Goal: Task Accomplishment & Management: Manage account settings

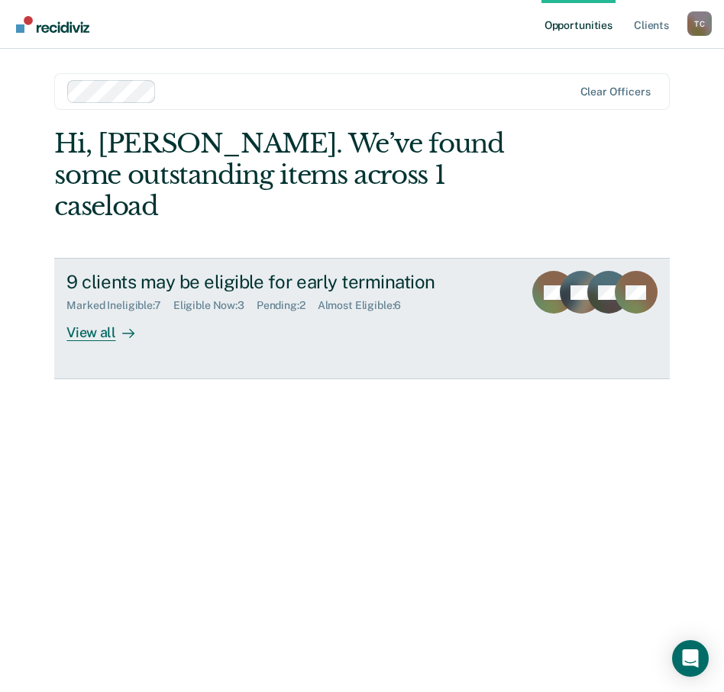
click at [96, 312] on div "View all" at bounding box center [108, 327] width 85 height 30
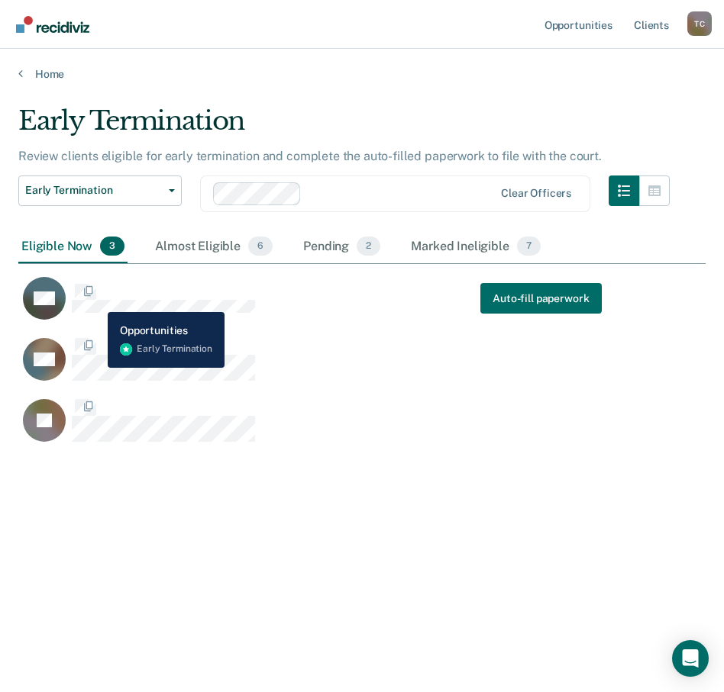
scroll to position [461, 675]
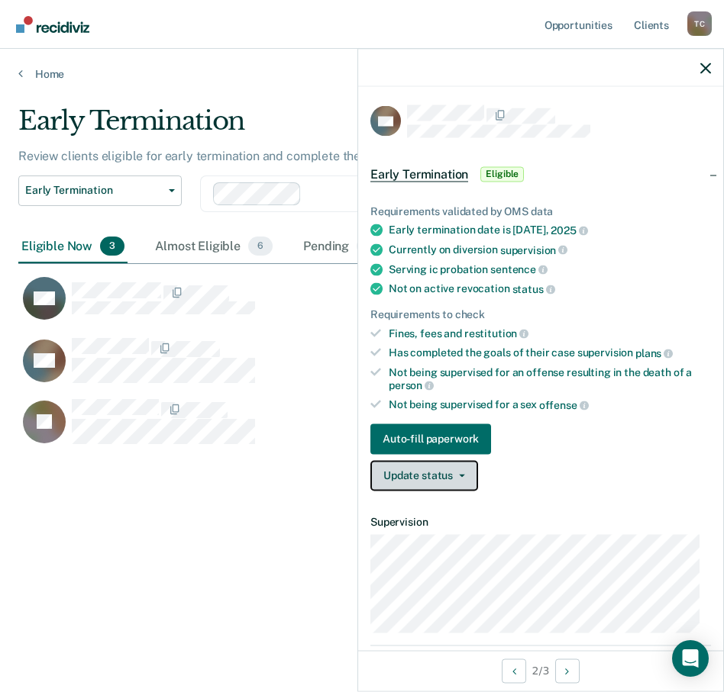
click at [429, 472] on button "Update status" at bounding box center [424, 475] width 108 height 31
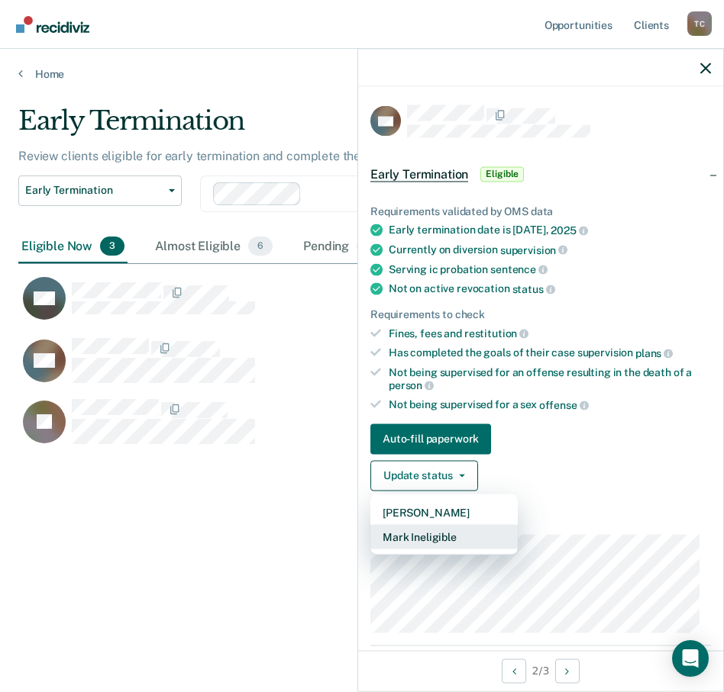
click at [430, 534] on button "Mark Ineligible" at bounding box center [443, 536] width 147 height 24
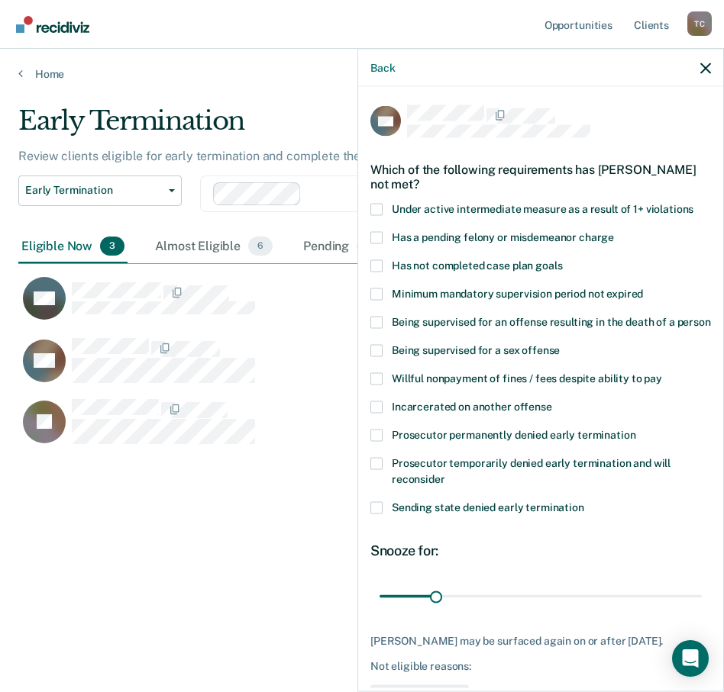
click at [369, 266] on div "LW Which of the following requirements has Leslie Walsh not met? Under active i…" at bounding box center [540, 387] width 365 height 601
click at [374, 265] on span at bounding box center [376, 266] width 12 height 12
click at [562, 260] on input "Has not completed case plan goals" at bounding box center [562, 260] width 0 height 0
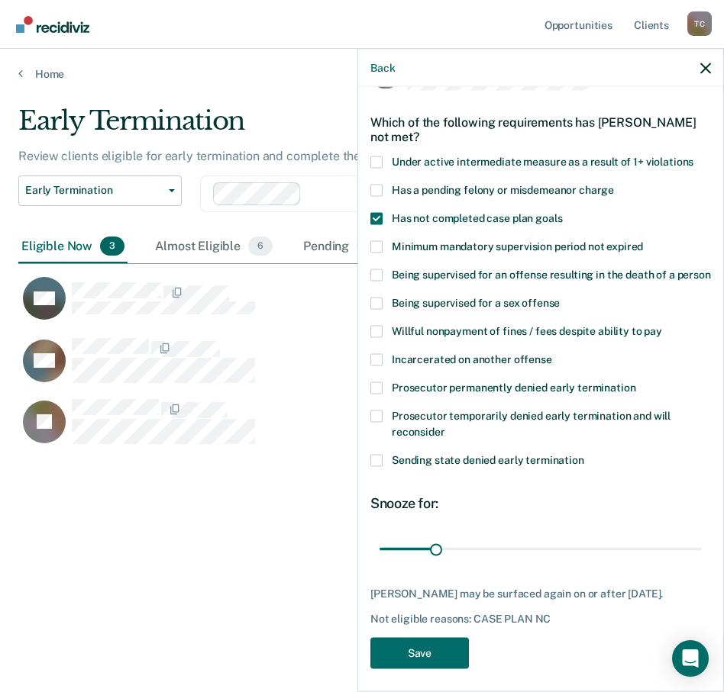
scroll to position [69, 0]
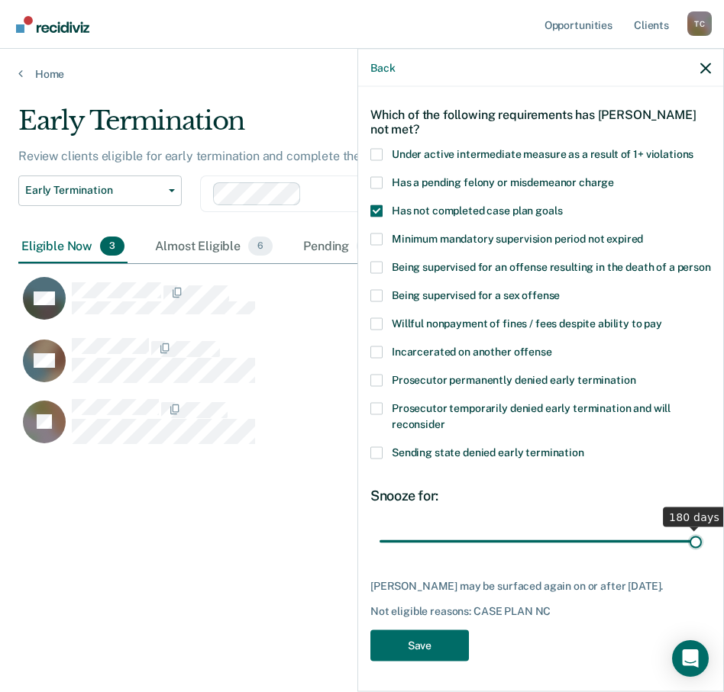
drag, startPoint x: 433, startPoint y: 543, endPoint x: 698, endPoint y: 558, distance: 265.3
type input "180"
click at [698, 555] on input "range" at bounding box center [540, 541] width 322 height 27
click at [394, 649] on button "Save" at bounding box center [419, 645] width 98 height 31
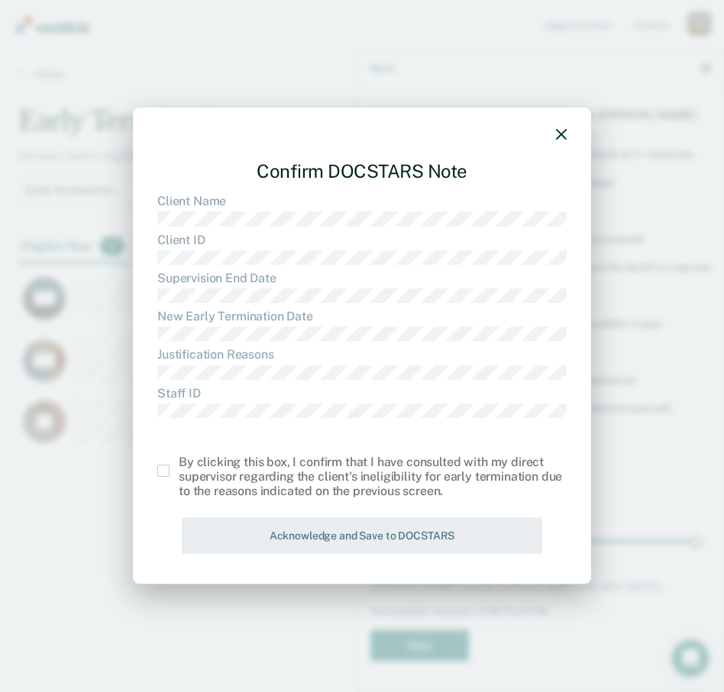
click at [161, 475] on span at bounding box center [163, 471] width 12 height 12
click at [179, 465] on input "checkbox" at bounding box center [179, 465] width 0 height 0
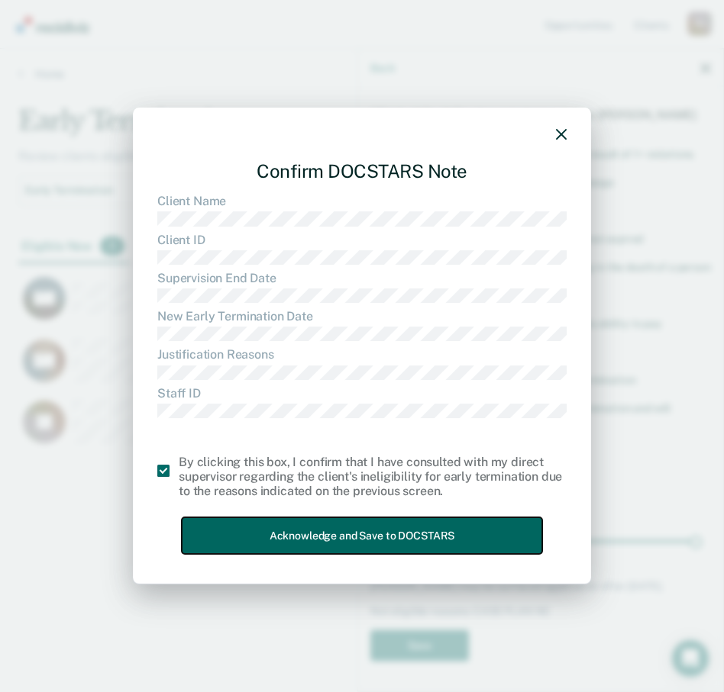
click at [306, 543] on button "Acknowledge and Save to DOCSTARS" at bounding box center [362, 535] width 360 height 37
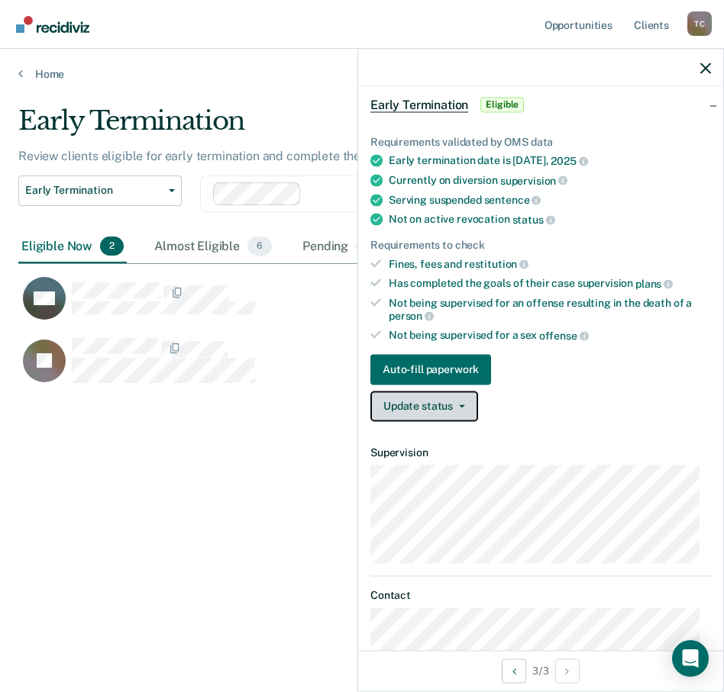
click at [408, 397] on button "Update status" at bounding box center [424, 406] width 108 height 31
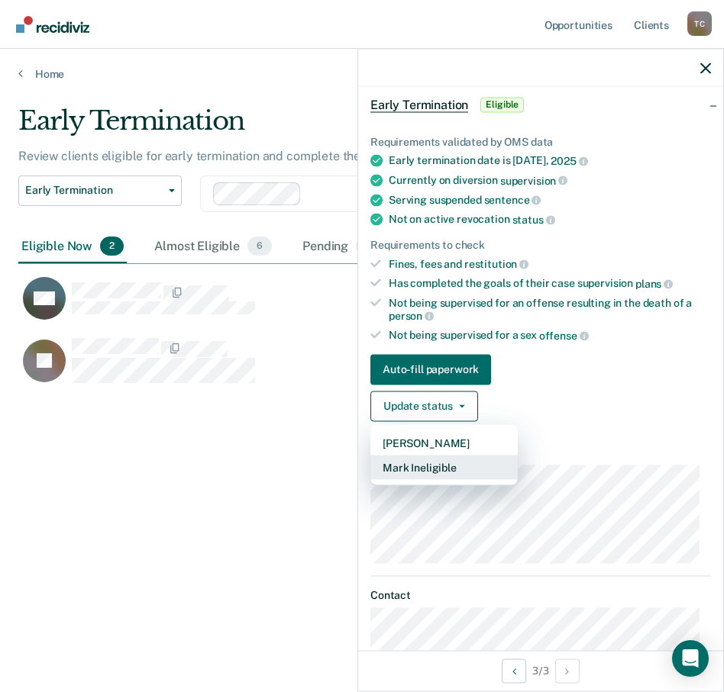
click at [420, 467] on button "Mark Ineligible" at bounding box center [443, 467] width 147 height 24
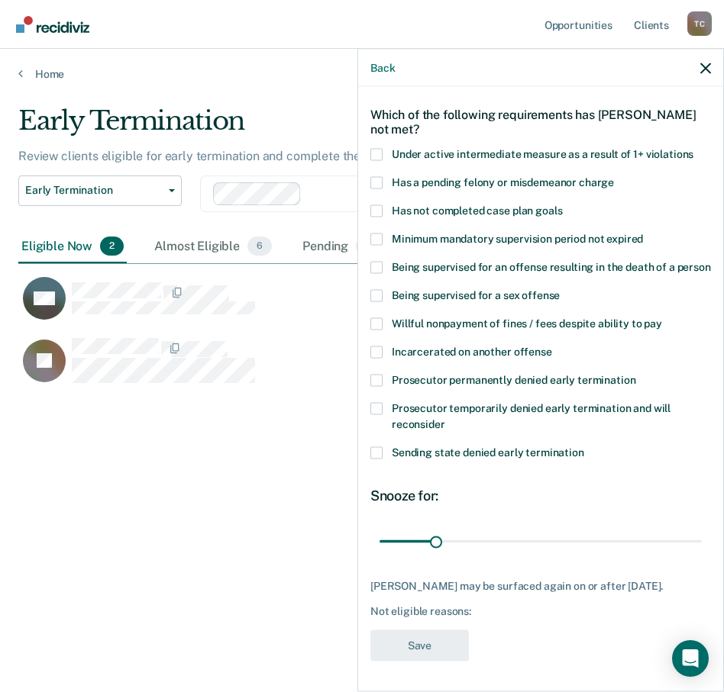
click at [376, 411] on span at bounding box center [376, 408] width 12 height 12
click at [445, 418] on input "Prosecutor temporarily denied early termination and will reconsider" at bounding box center [445, 418] width 0 height 0
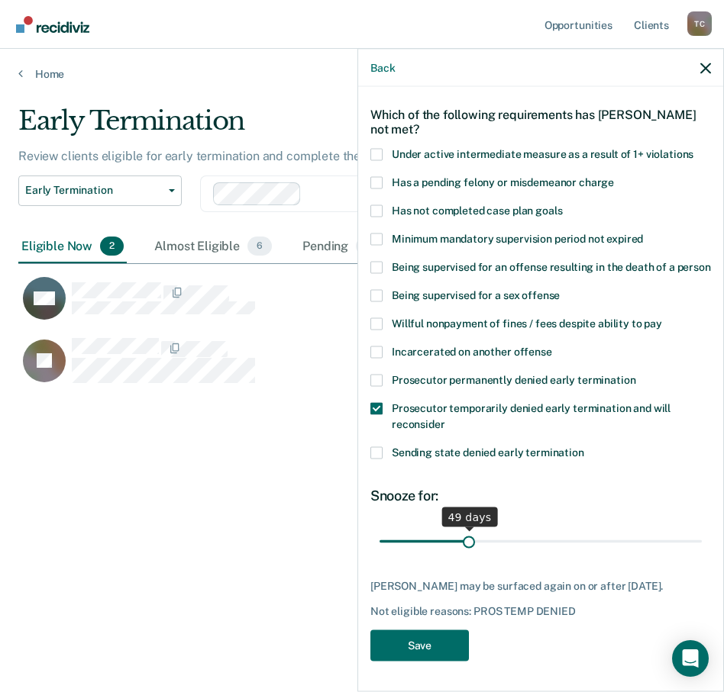
drag, startPoint x: 434, startPoint y: 543, endPoint x: 466, endPoint y: 550, distance: 32.6
type input "49"
click at [466, 550] on input "range" at bounding box center [540, 541] width 322 height 27
click at [438, 660] on button "Save" at bounding box center [419, 645] width 98 height 31
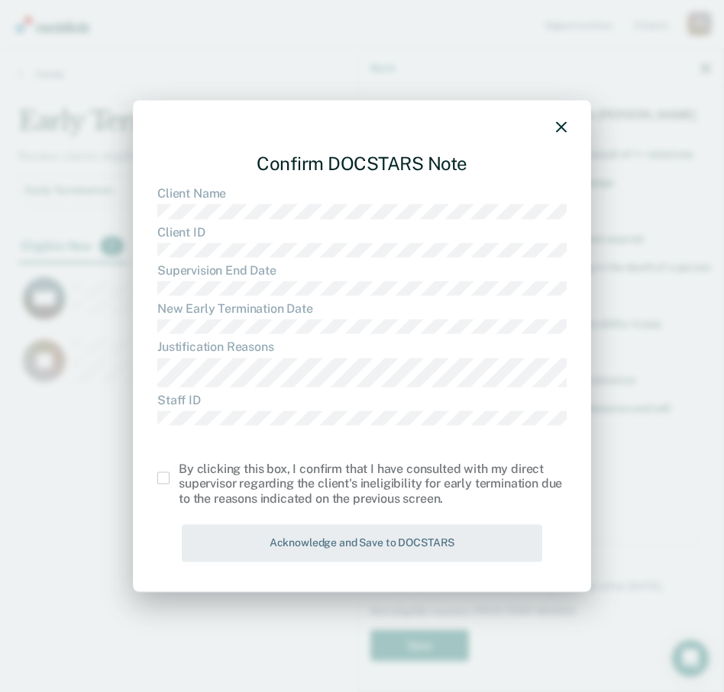
click at [164, 479] on span at bounding box center [163, 478] width 12 height 12
click at [179, 472] on input "checkbox" at bounding box center [179, 472] width 0 height 0
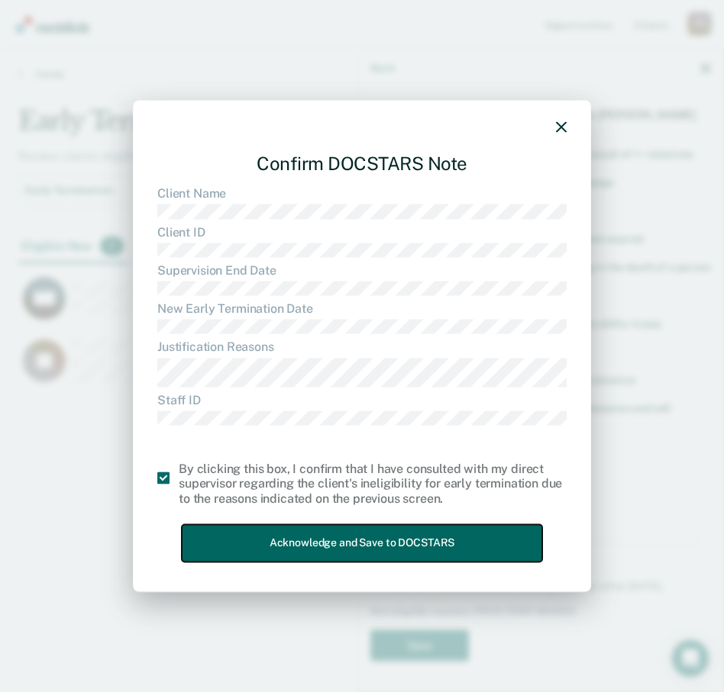
click at [305, 534] on button "Acknowledge and Save to DOCSTARS" at bounding box center [362, 542] width 360 height 37
